Goal: Task Accomplishment & Management: Complete application form

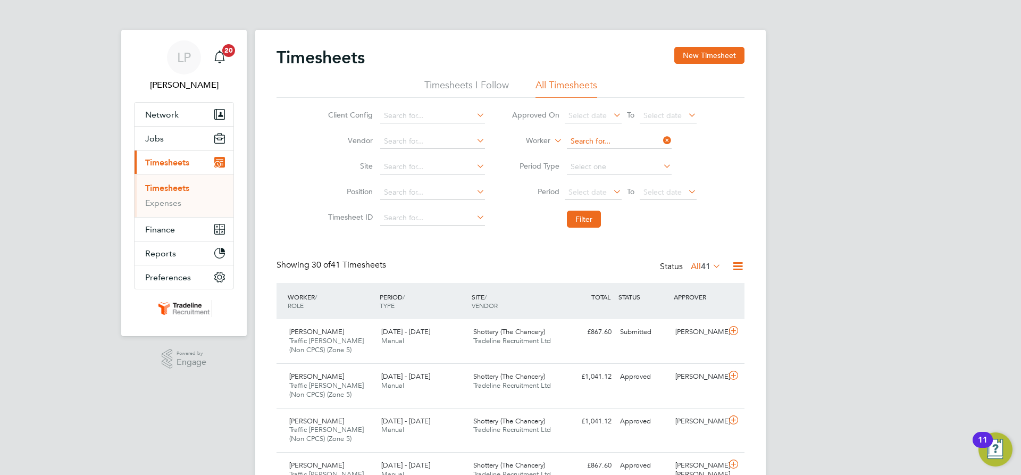
click at [605, 145] on input at bounding box center [619, 141] width 105 height 15
click at [739, 49] on button "New Timesheet" at bounding box center [709, 55] width 70 height 17
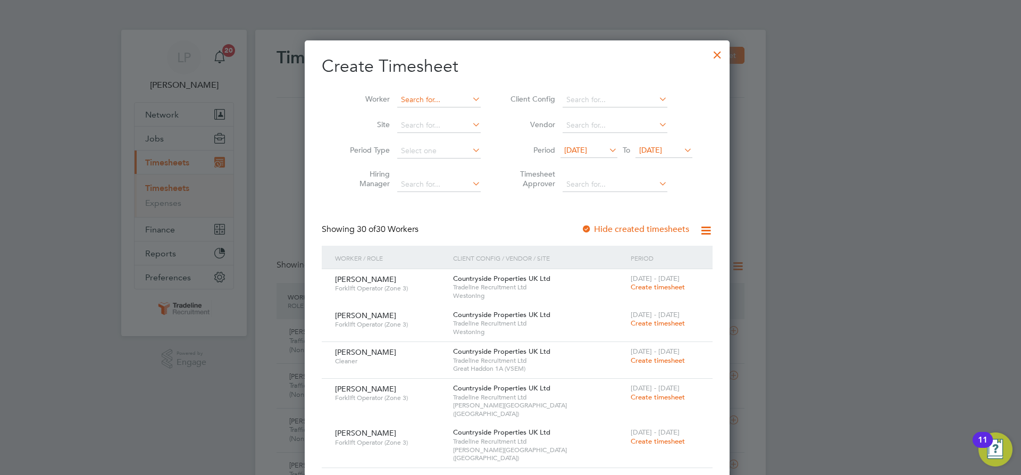
click at [419, 97] on input at bounding box center [438, 99] width 83 height 15
click at [437, 185] on li "[PERSON_NAME] iu" at bounding box center [439, 186] width 99 height 14
type input "[PERSON_NAME]"
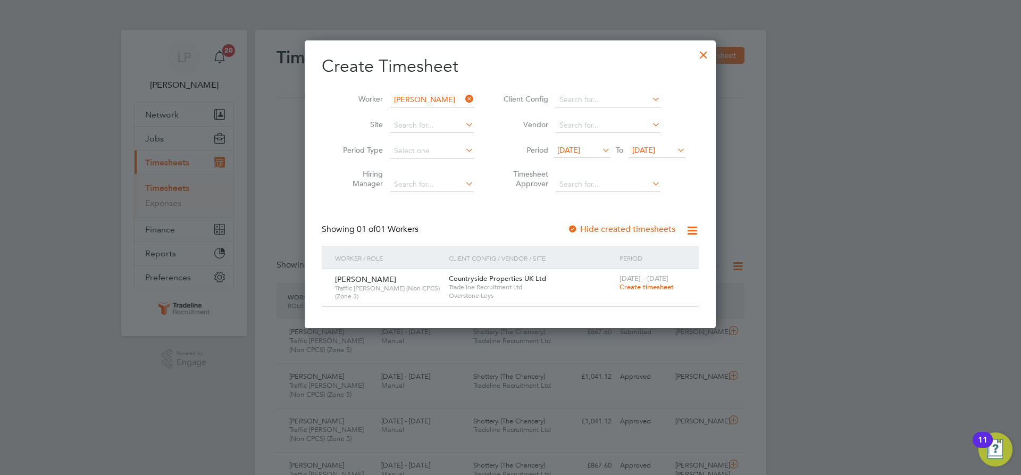
click at [645, 288] on span "Create timesheet" at bounding box center [646, 286] width 54 height 9
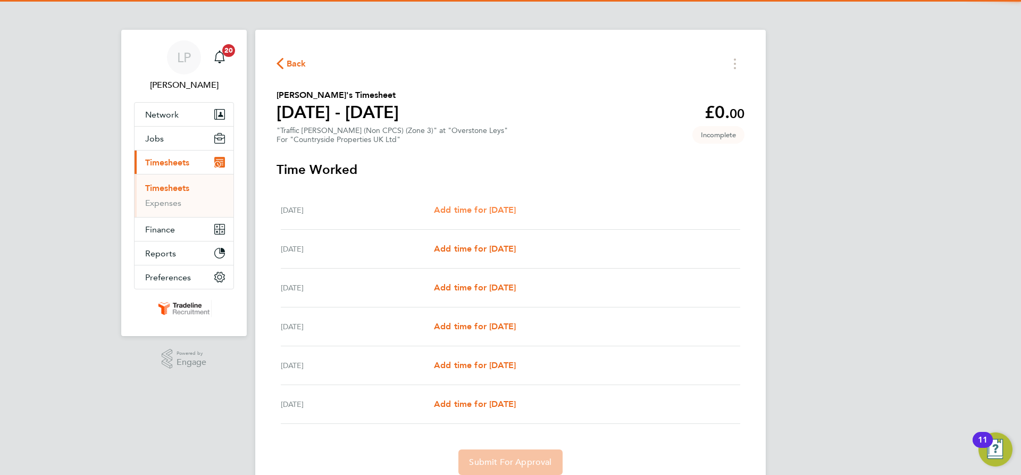
click at [516, 214] on span "Add time for [DATE]" at bounding box center [475, 210] width 82 height 10
select select "30"
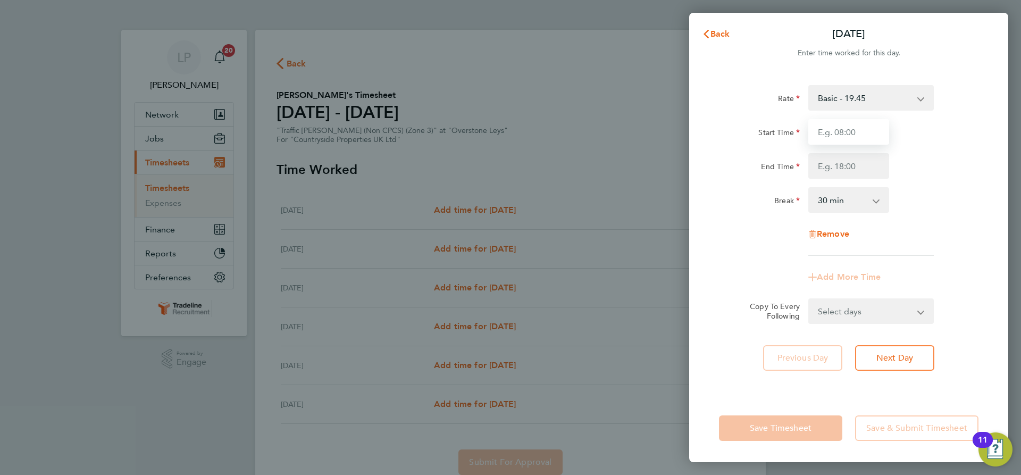
drag, startPoint x: 851, startPoint y: 124, endPoint x: 856, endPoint y: 135, distance: 12.4
click at [851, 124] on input "Start Time" at bounding box center [848, 132] width 81 height 26
type input "07:00"
drag, startPoint x: 855, startPoint y: 163, endPoint x: 862, endPoint y: 178, distance: 16.7
click at [855, 163] on input "End Time" at bounding box center [848, 166] width 81 height 26
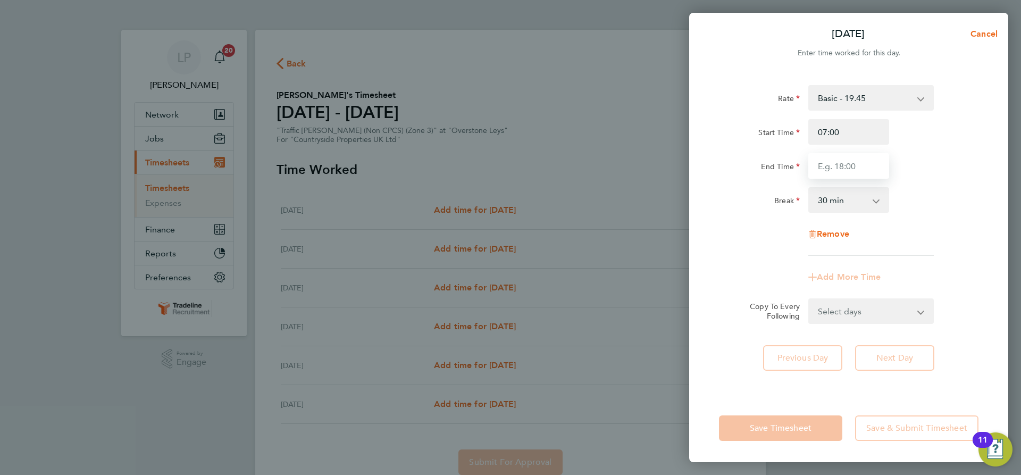
type input "16:30"
click at [940, 186] on div "Rate Basic - 19.45 Start Time 07:00 End Time 16:30 Break 0 min 15 min 30 min 45…" at bounding box center [848, 170] width 259 height 171
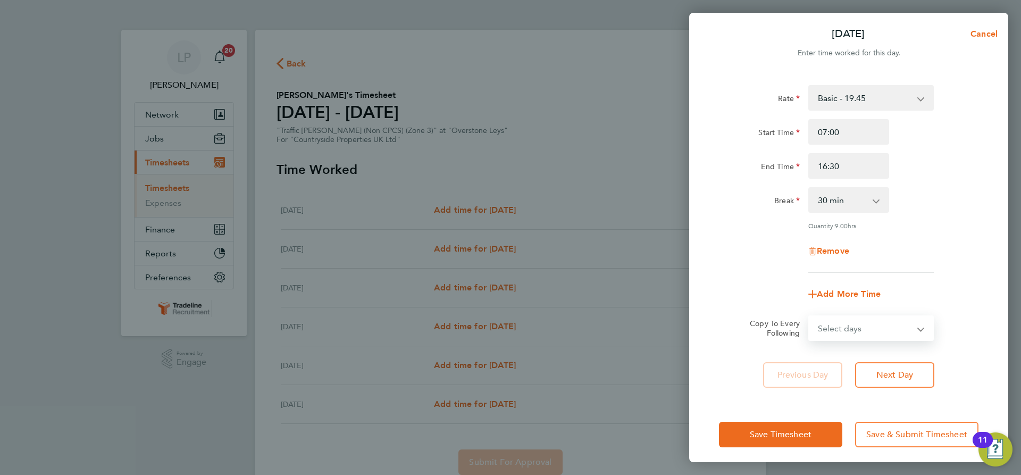
click at [908, 333] on select "Select days Day Weekday (Mon-Fri) Weekend (Sat-Sun) [DATE] [DATE] [DATE] [DATE]…" at bounding box center [865, 327] width 112 height 23
select select "WEEKDAY"
click at [809, 316] on select "Select days Day Weekday (Mon-Fri) Weekend (Sat-Sun) [DATE] [DATE] [DATE] [DATE]…" at bounding box center [865, 327] width 112 height 23
select select "[DATE]"
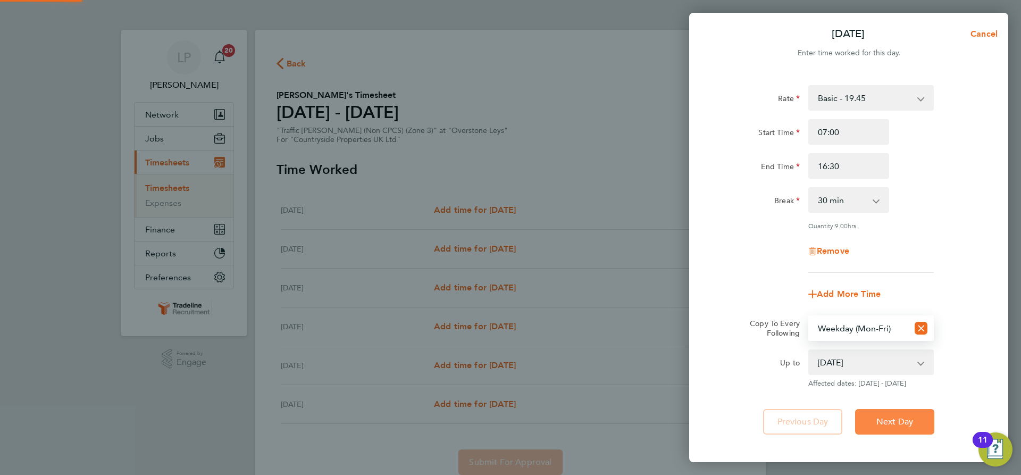
click at [895, 422] on span "Next Day" at bounding box center [894, 421] width 37 height 11
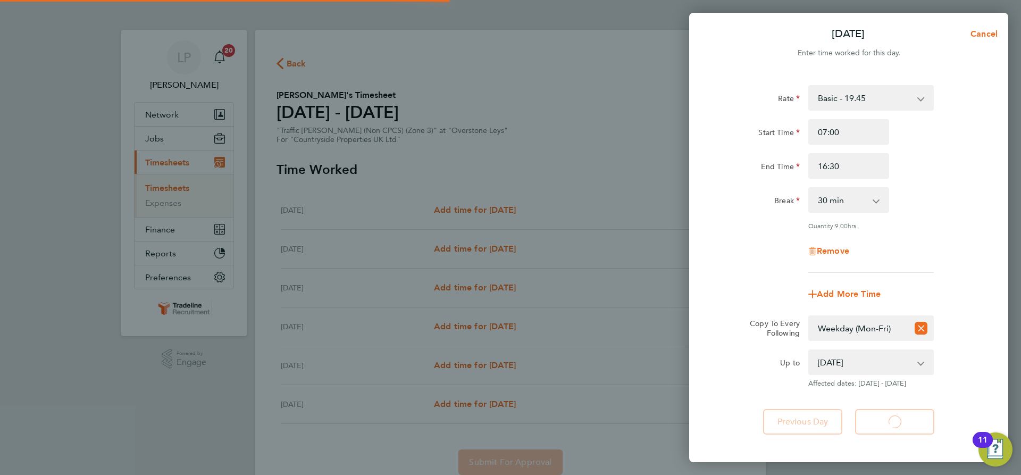
select select "30"
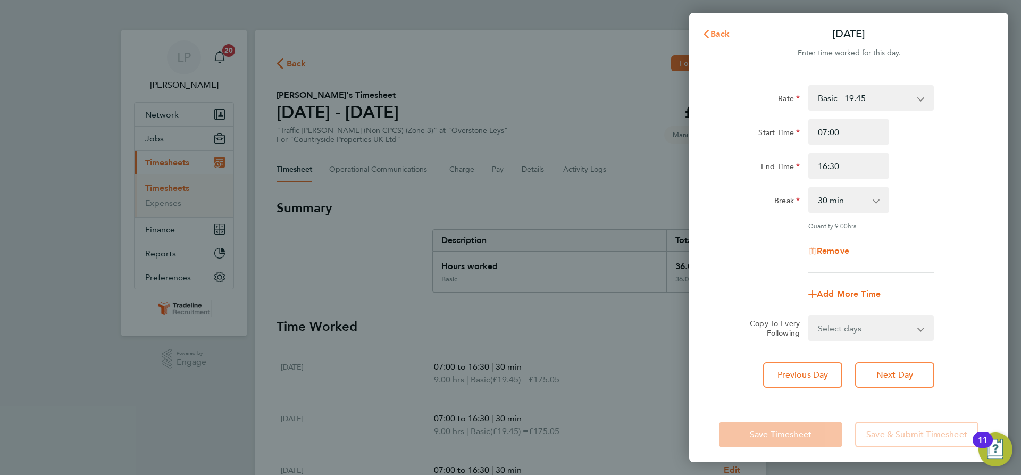
click at [701, 33] on button "Back" at bounding box center [715, 33] width 49 height 21
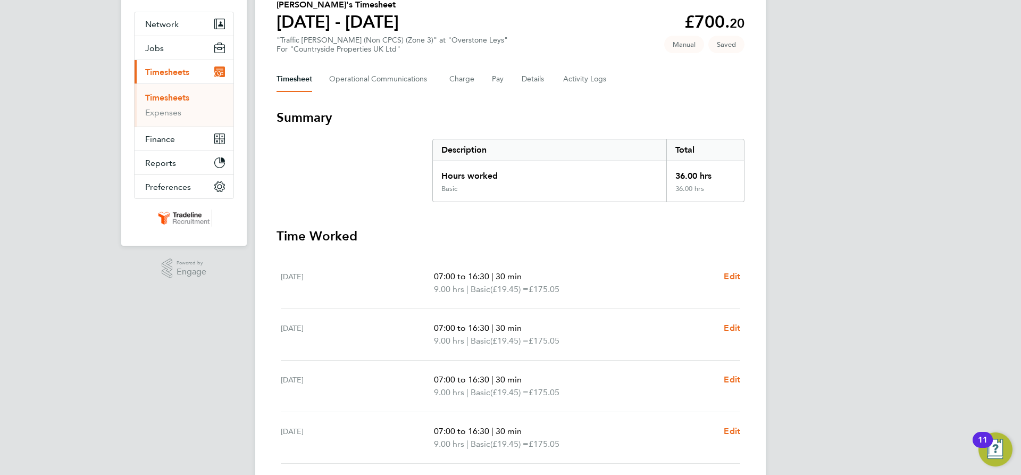
scroll to position [250, 0]
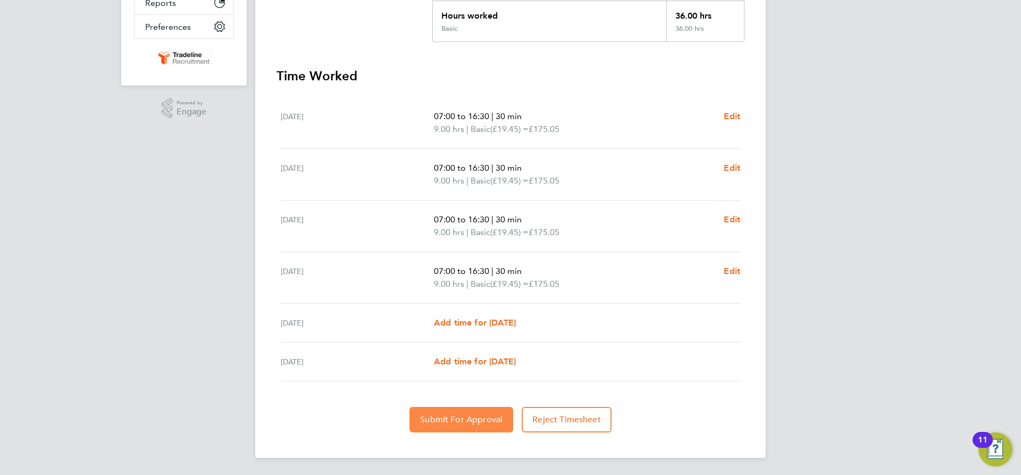
drag, startPoint x: 450, startPoint y: 423, endPoint x: 474, endPoint y: 414, distance: 25.1
click at [450, 423] on span "Submit For Approval" at bounding box center [461, 419] width 82 height 11
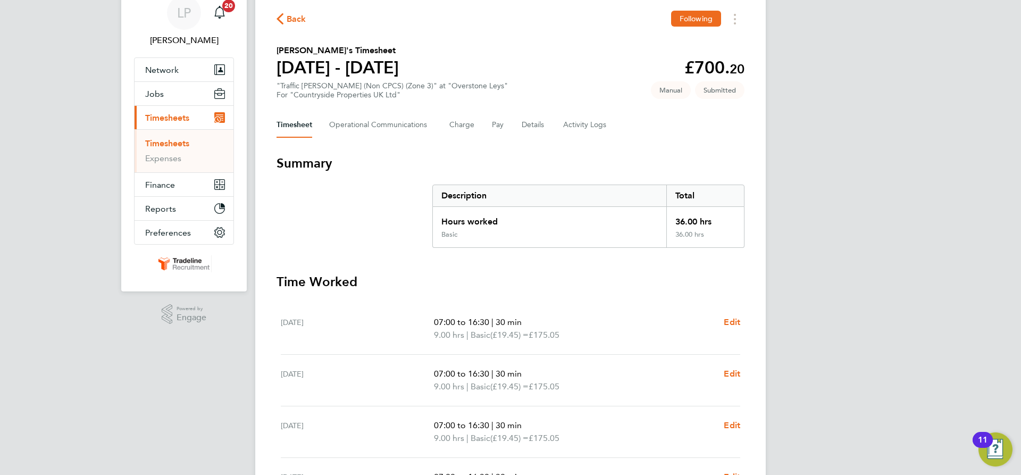
scroll to position [0, 0]
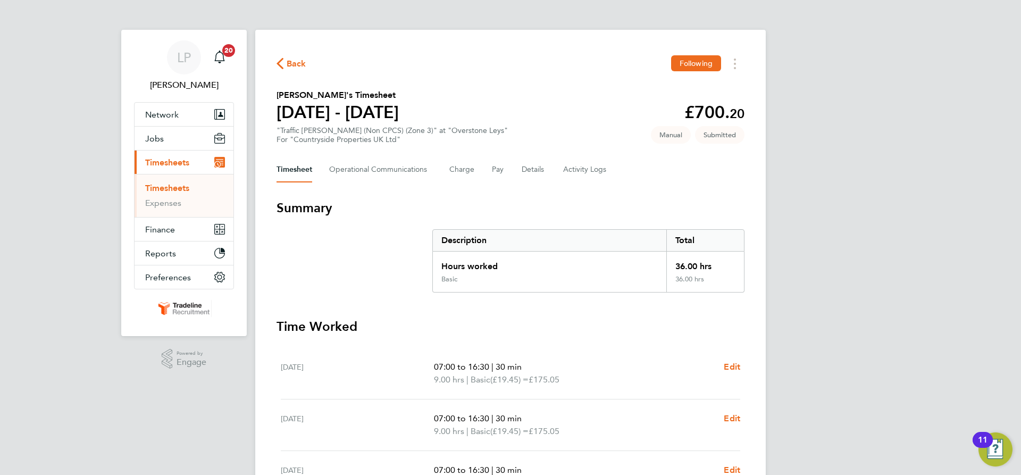
click at [182, 188] on link "Timesheets" at bounding box center [167, 188] width 44 height 10
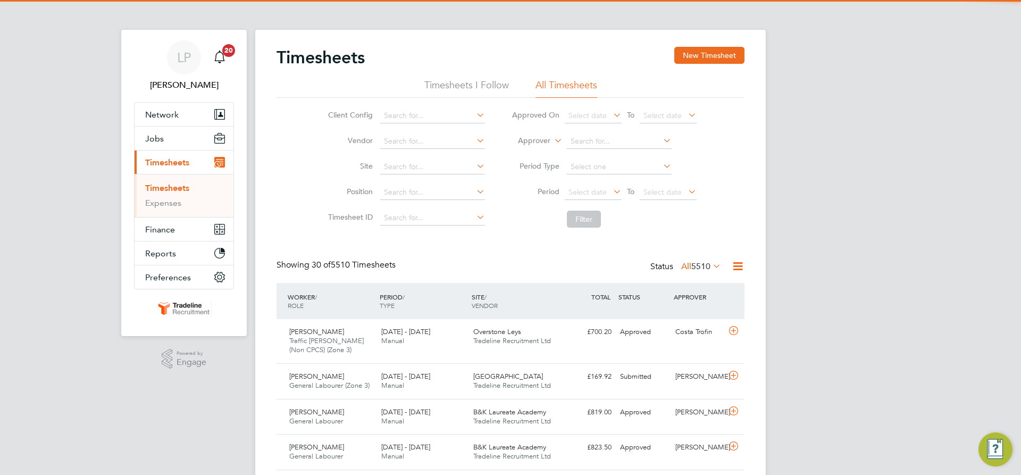
scroll to position [27, 92]
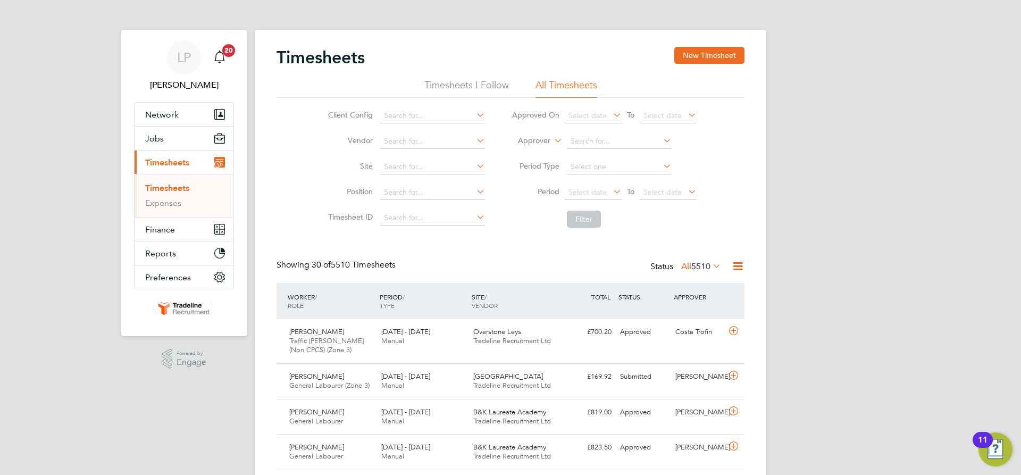
click at [541, 144] on label "Approver" at bounding box center [526, 141] width 48 height 11
click at [538, 150] on li "Worker" at bounding box center [524, 153] width 53 height 14
click at [600, 155] on li "Chavoughn [PERSON_NAME] ell" at bounding box center [624, 156] width 116 height 14
type input "[PERSON_NAME]"
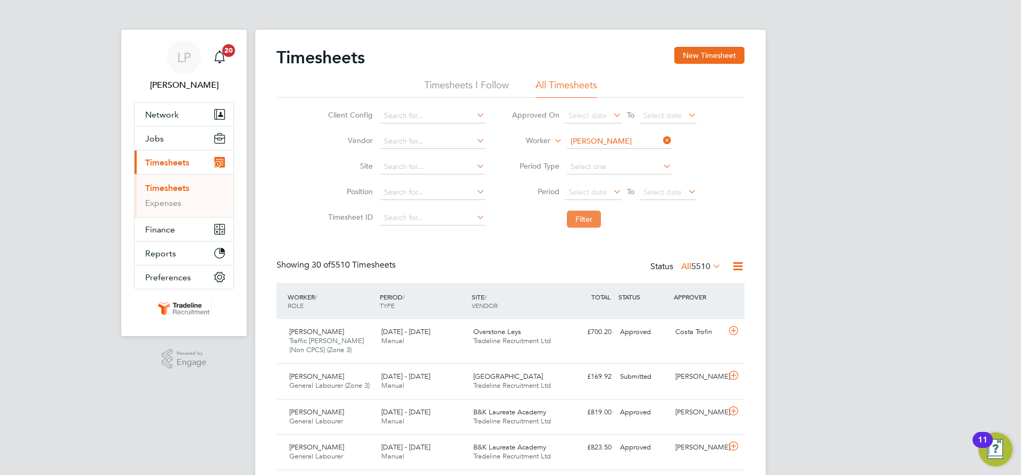
click at [584, 225] on button "Filter" at bounding box center [584, 219] width 34 height 17
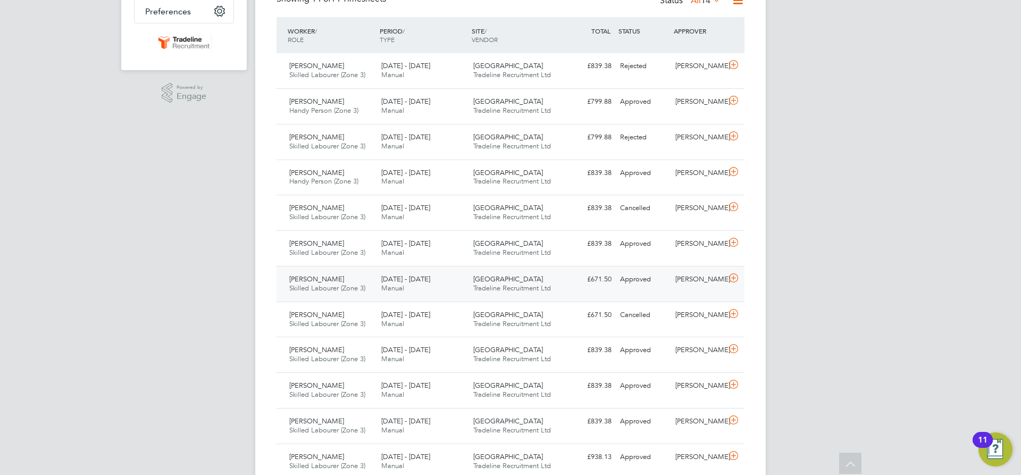
click at [635, 292] on div "Chavoughn [PERSON_NAME] Skilled Labourer (Zone 3) [DATE] - [DATE] [DATE] - [DAT…" at bounding box center [510, 284] width 468 height 36
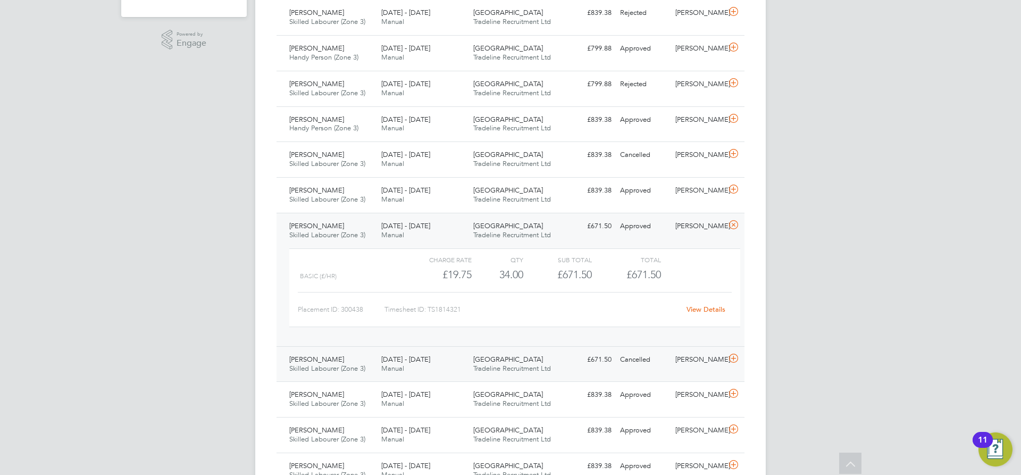
click at [548, 357] on div "Prospect Avenue Tradeline Recruitment Ltd" at bounding box center [515, 364] width 92 height 27
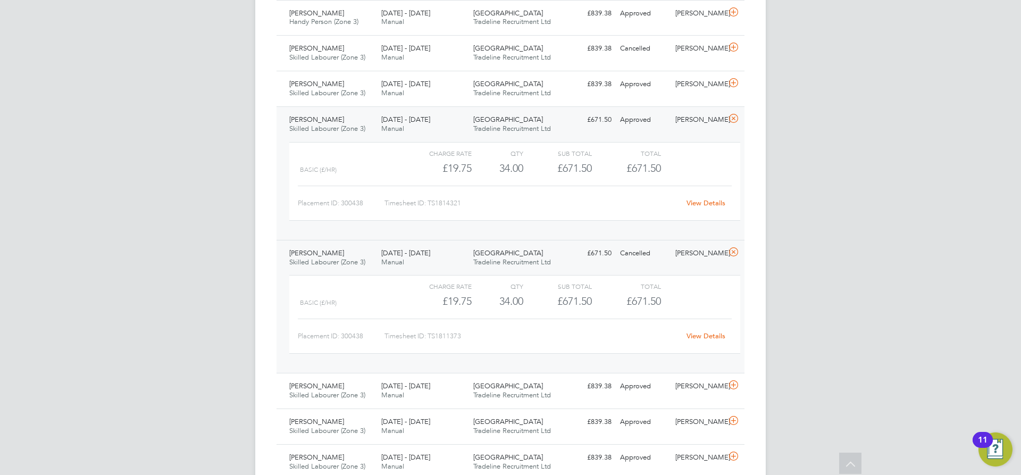
click at [695, 205] on link "View Details" at bounding box center [705, 202] width 39 height 9
